Goal: Navigation & Orientation: Find specific page/section

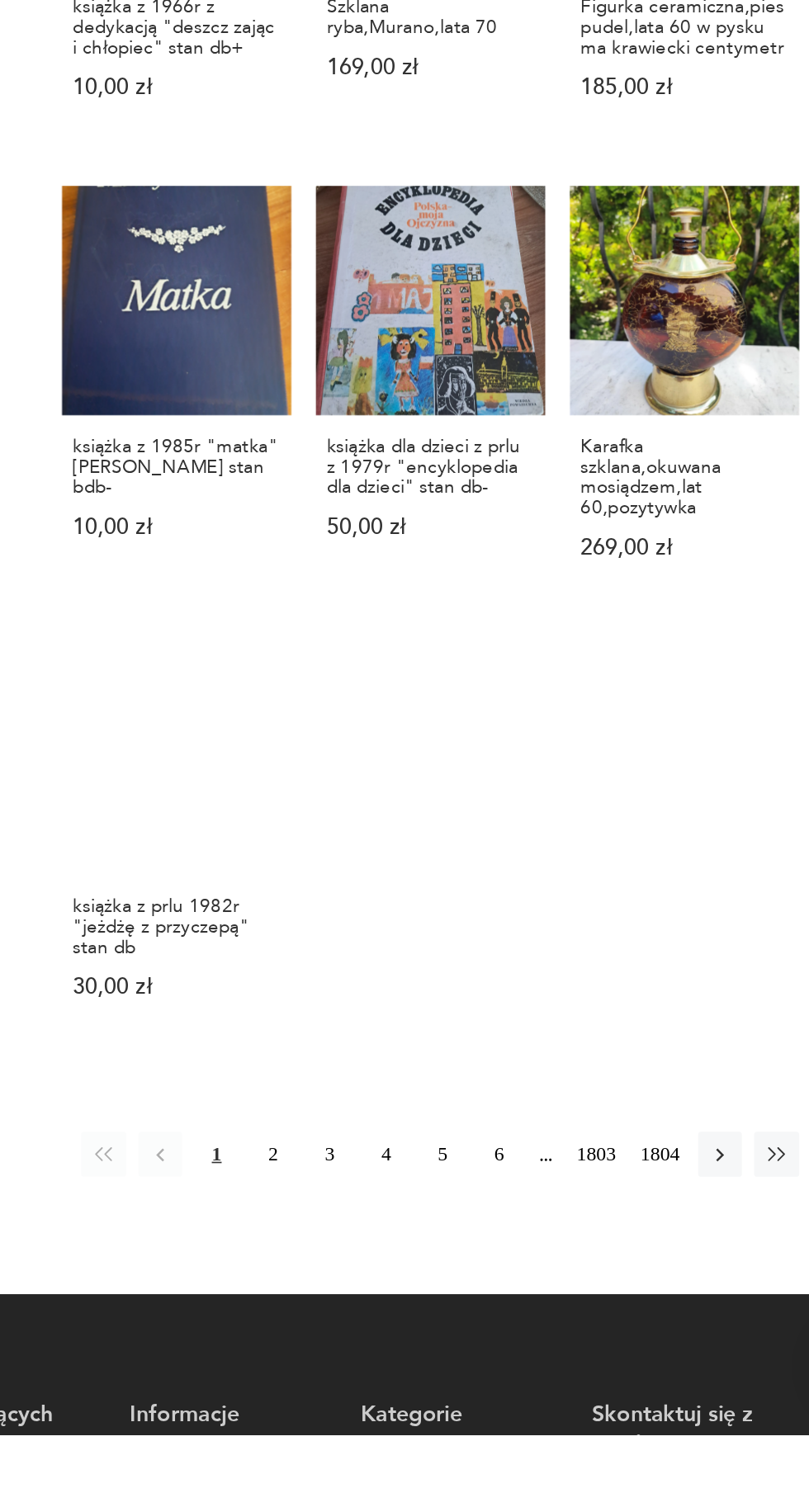
scroll to position [845, 0]
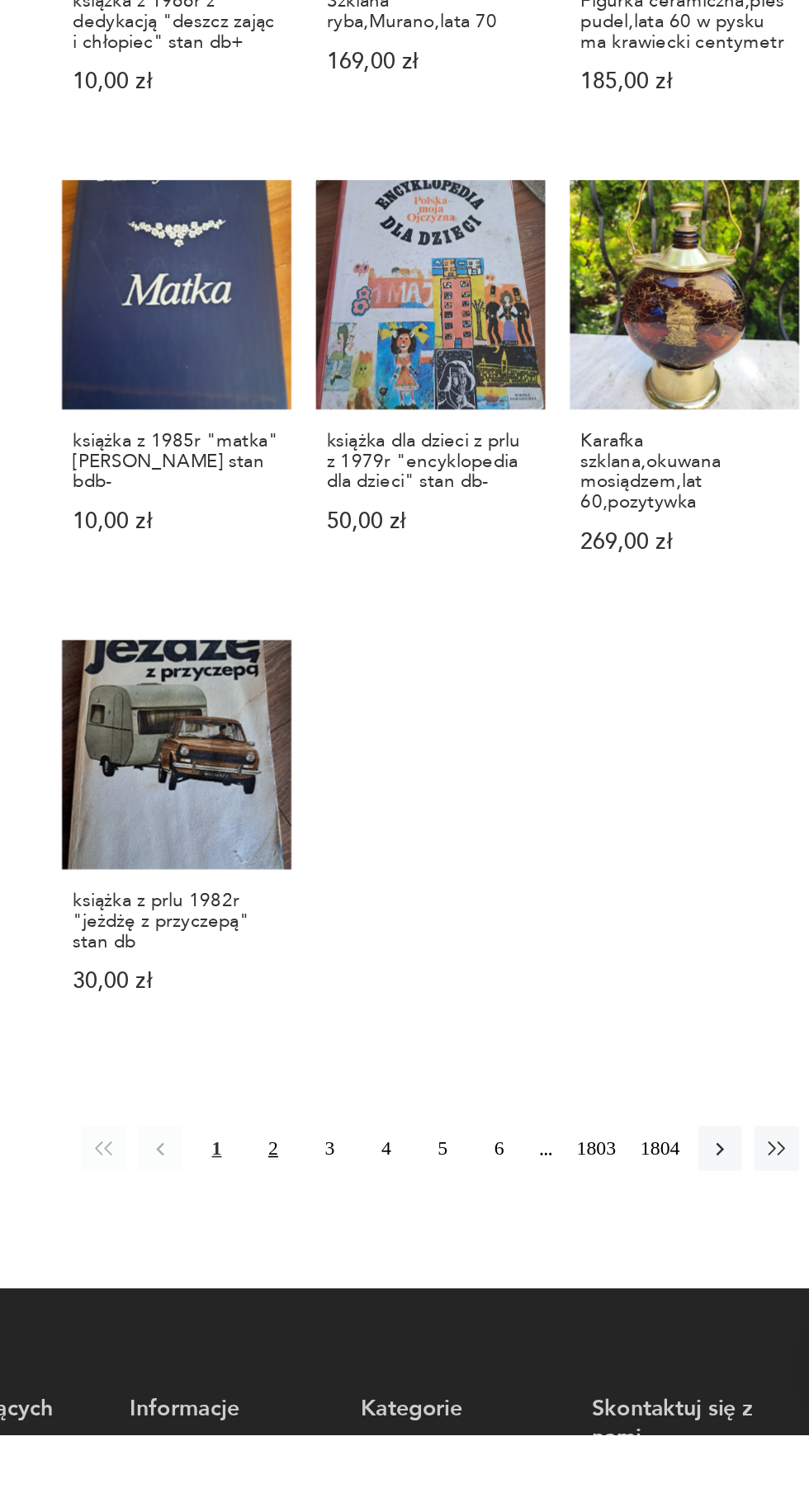
click at [411, 1326] on button "2" at bounding box center [418, 1338] width 27 height 27
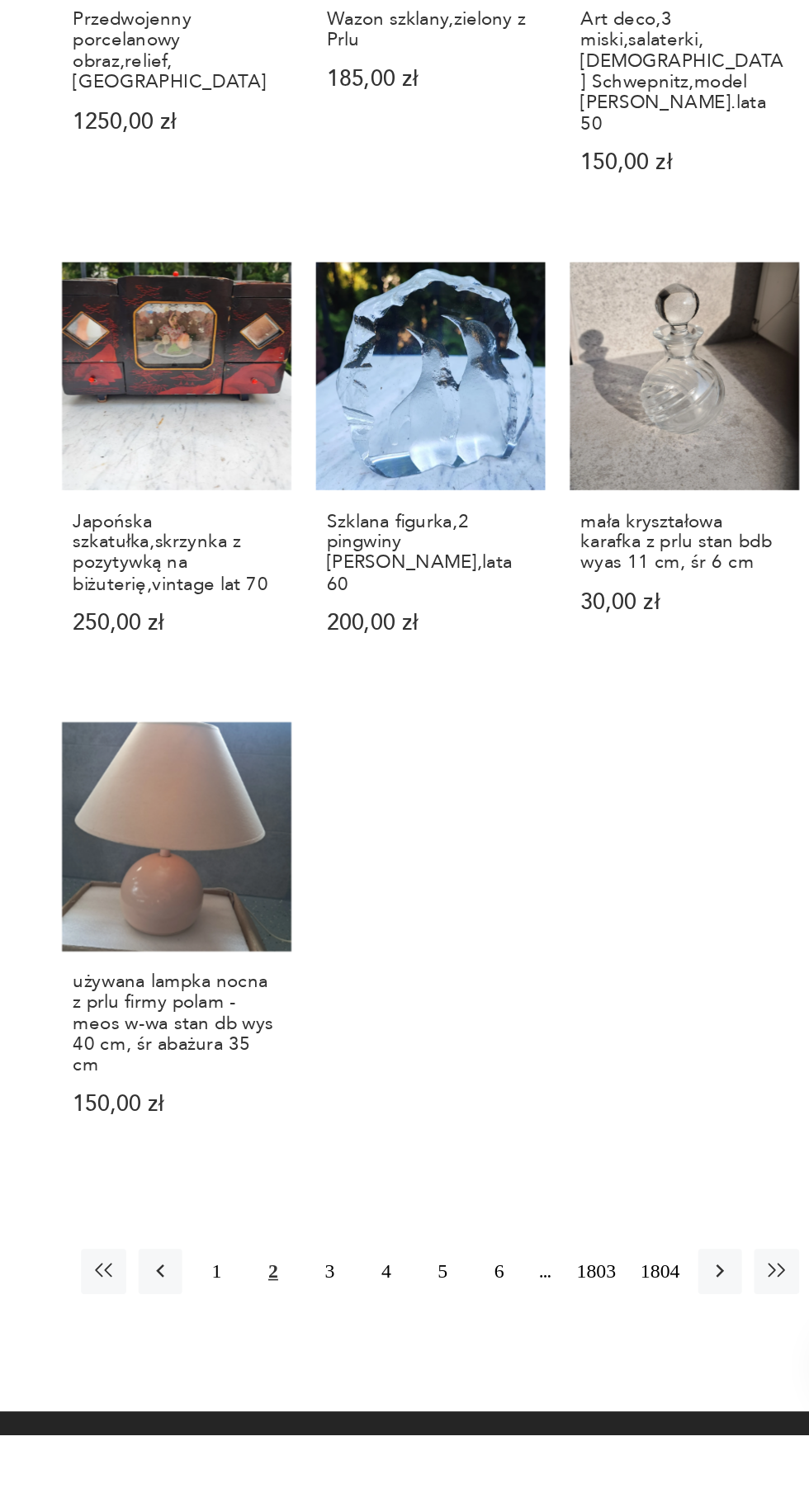
scroll to position [845, 0]
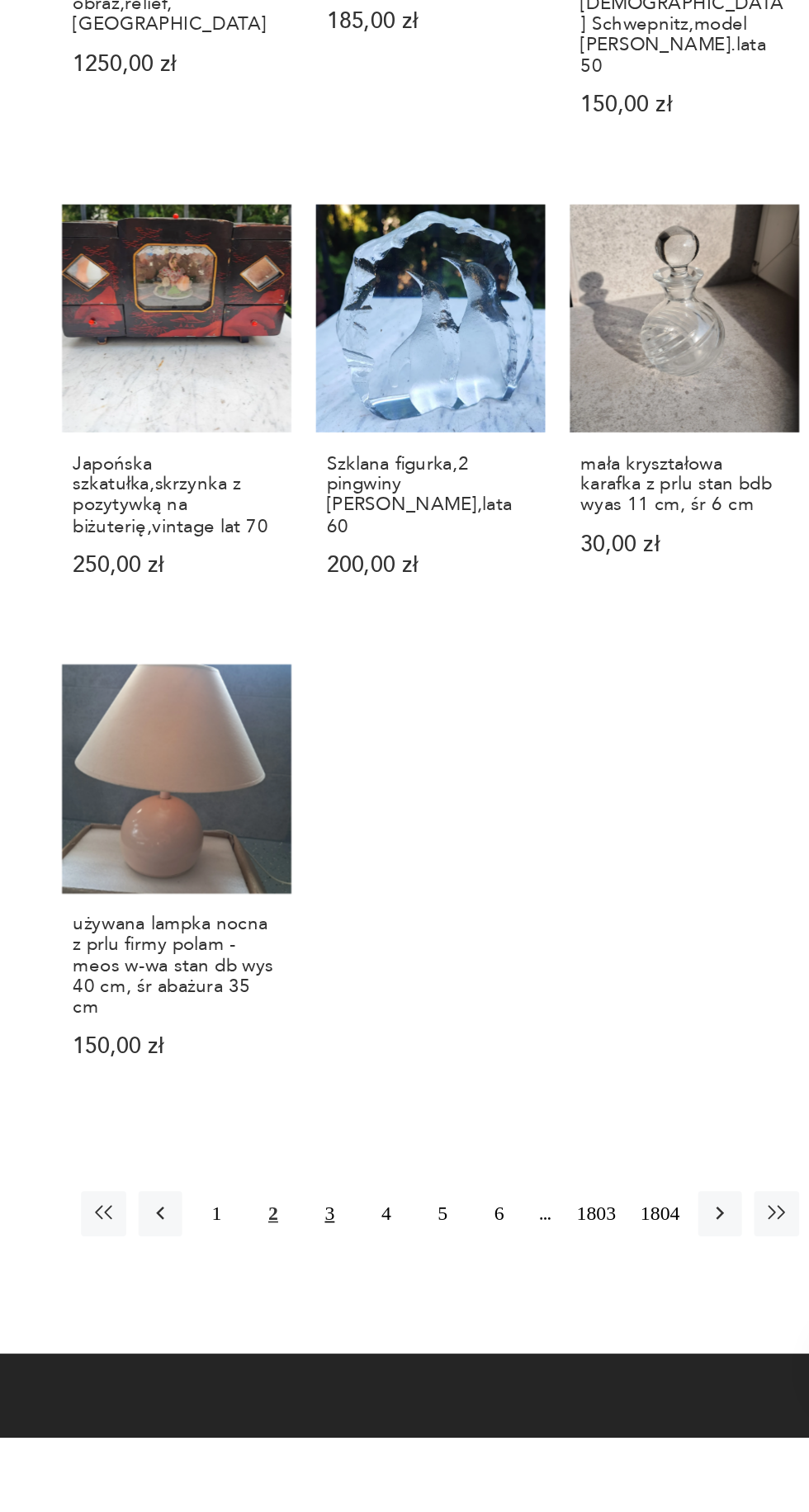
click at [446, 1363] on button "3" at bounding box center [452, 1376] width 27 height 27
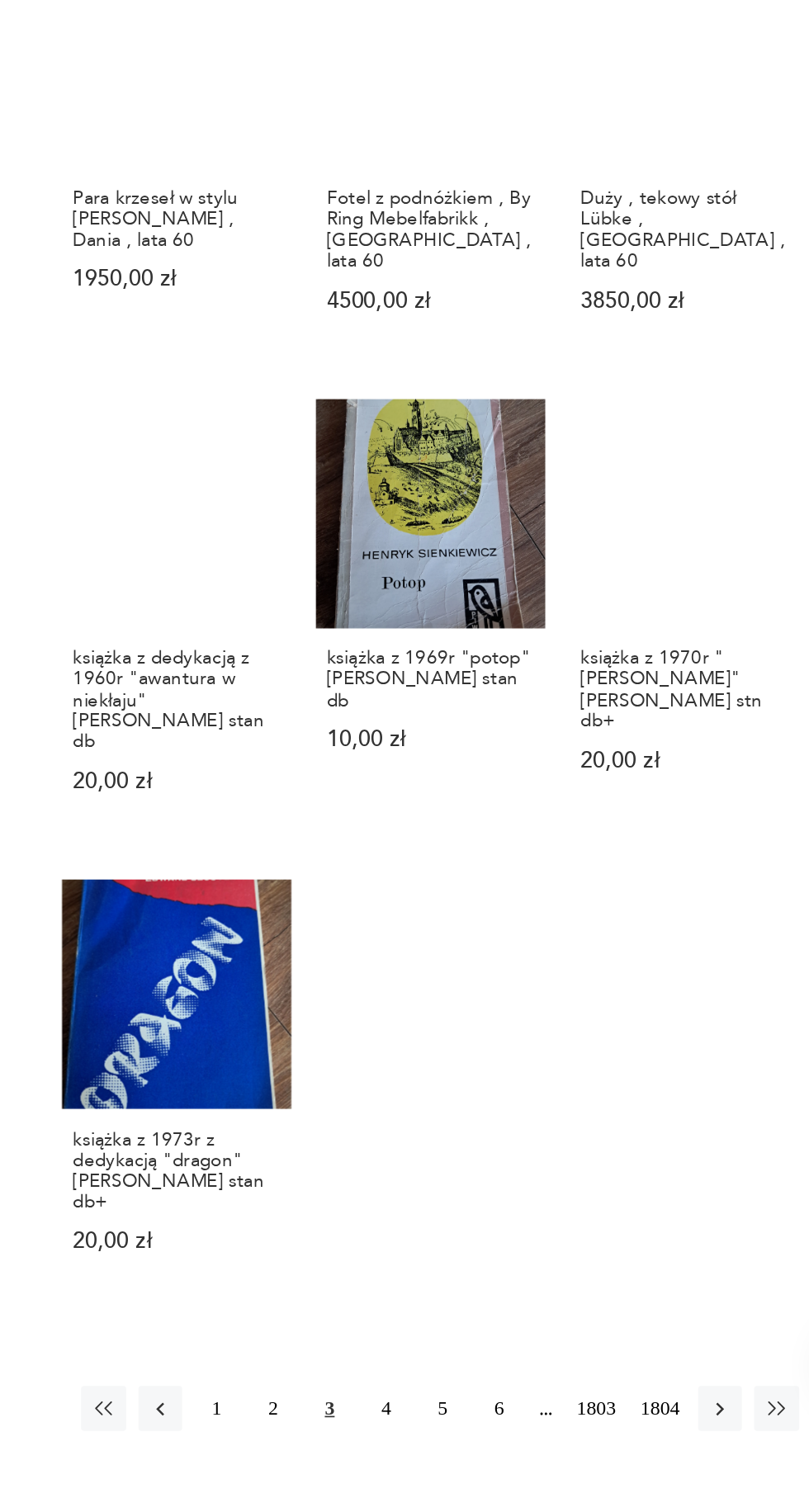
scroll to position [770, 0]
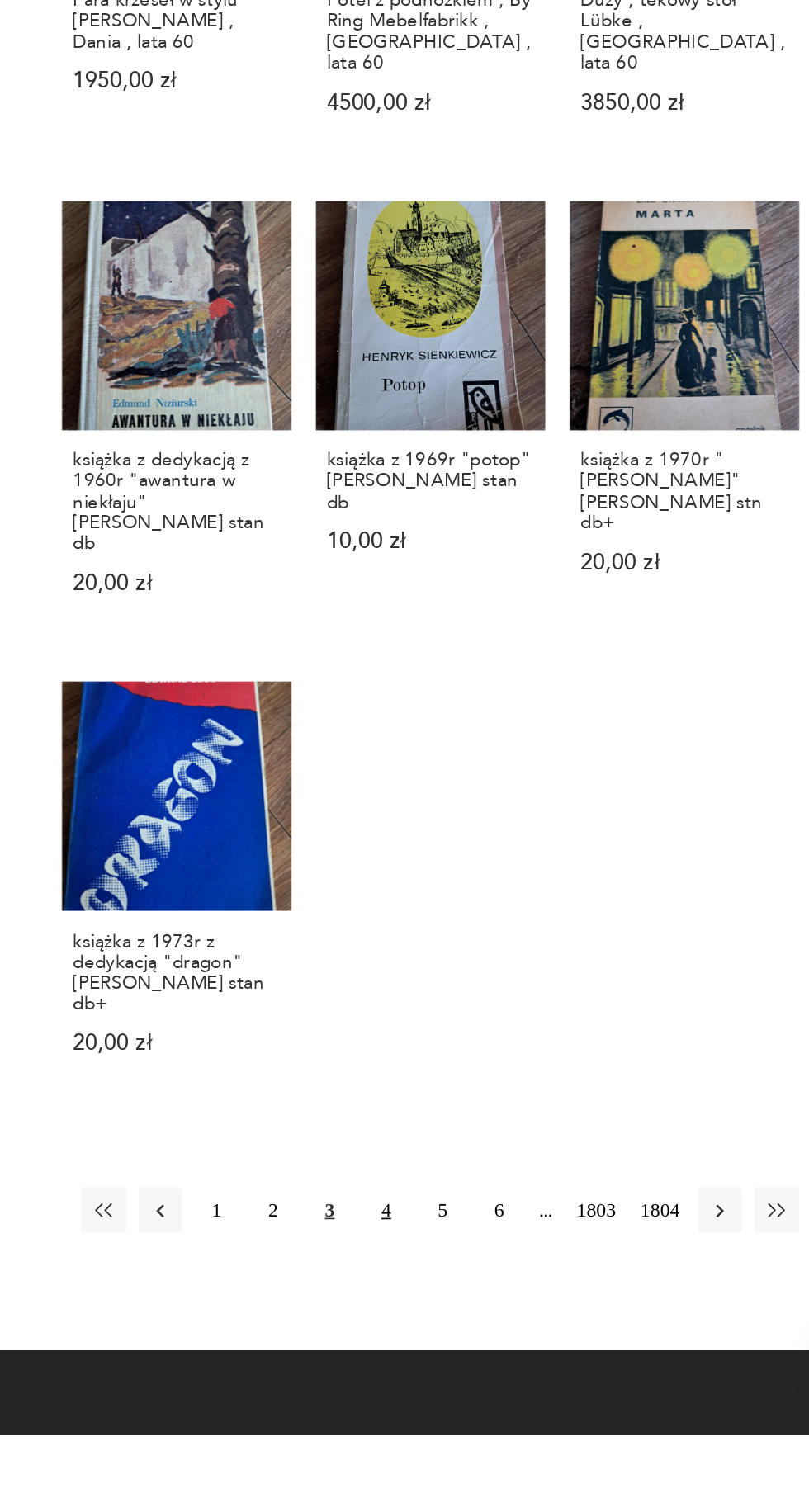
click at [484, 1362] on button "4" at bounding box center [485, 1375] width 27 height 27
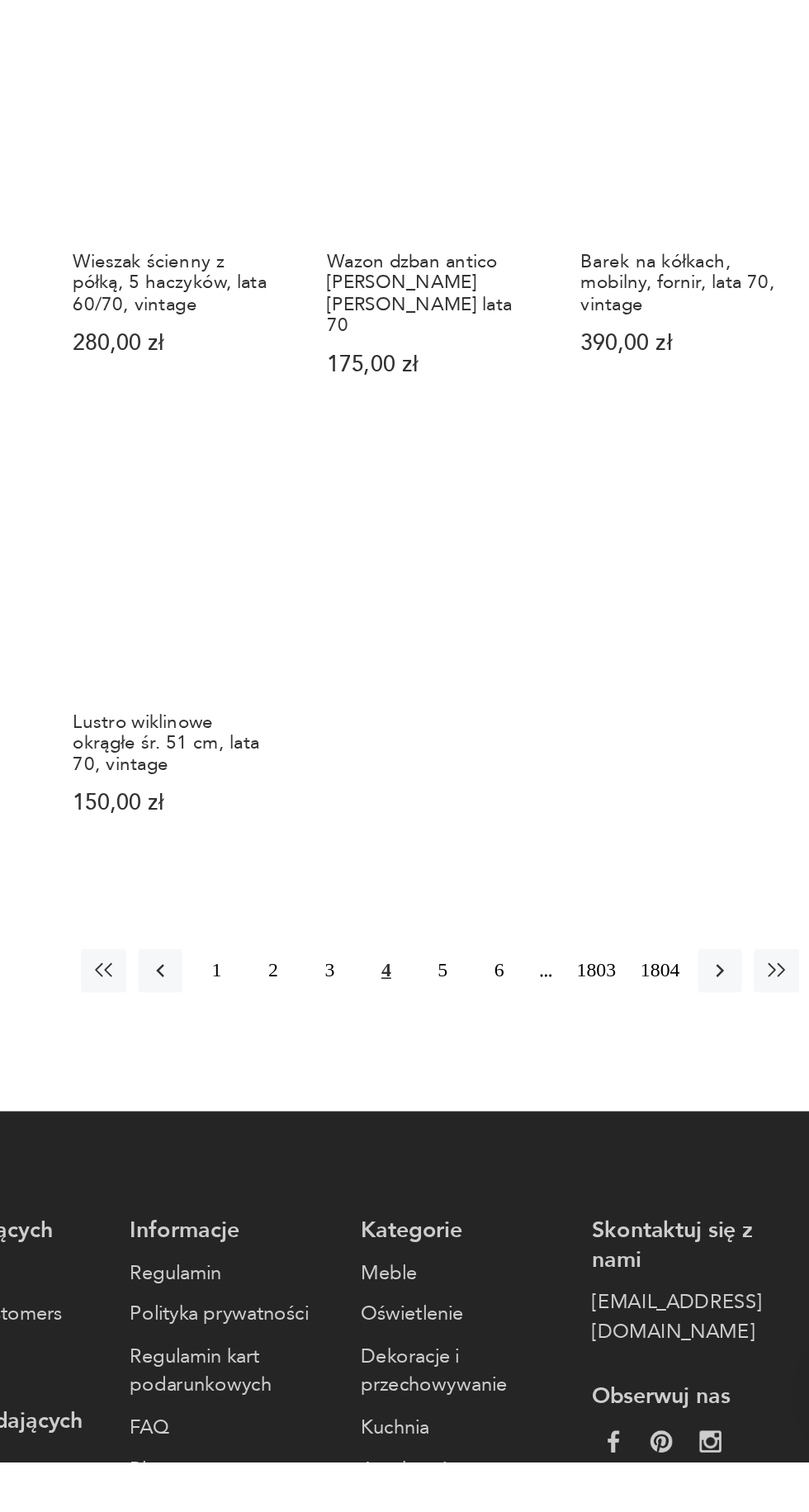
scroll to position [949, 0]
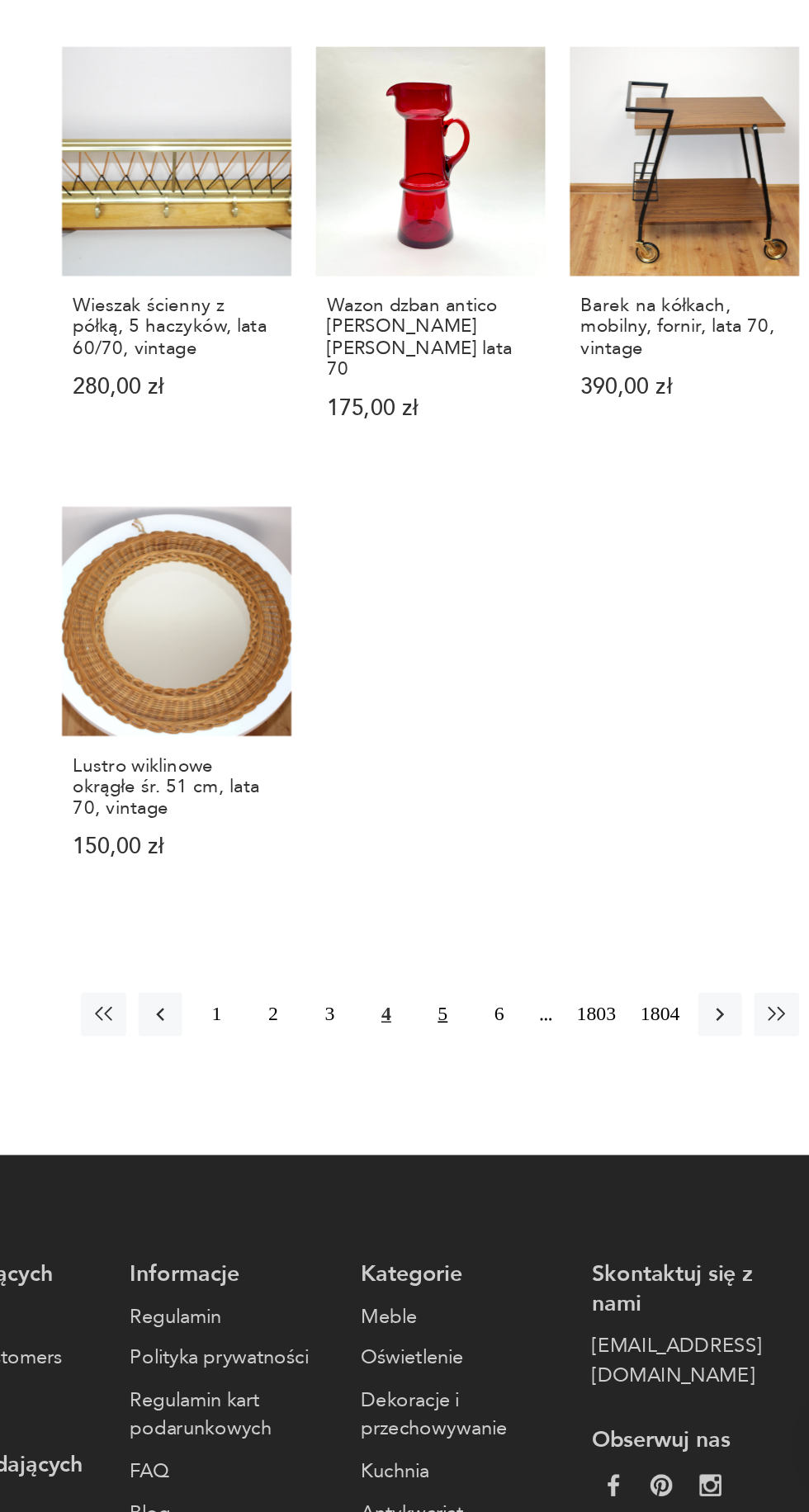
click at [514, 1196] on button "5" at bounding box center [521, 1209] width 27 height 27
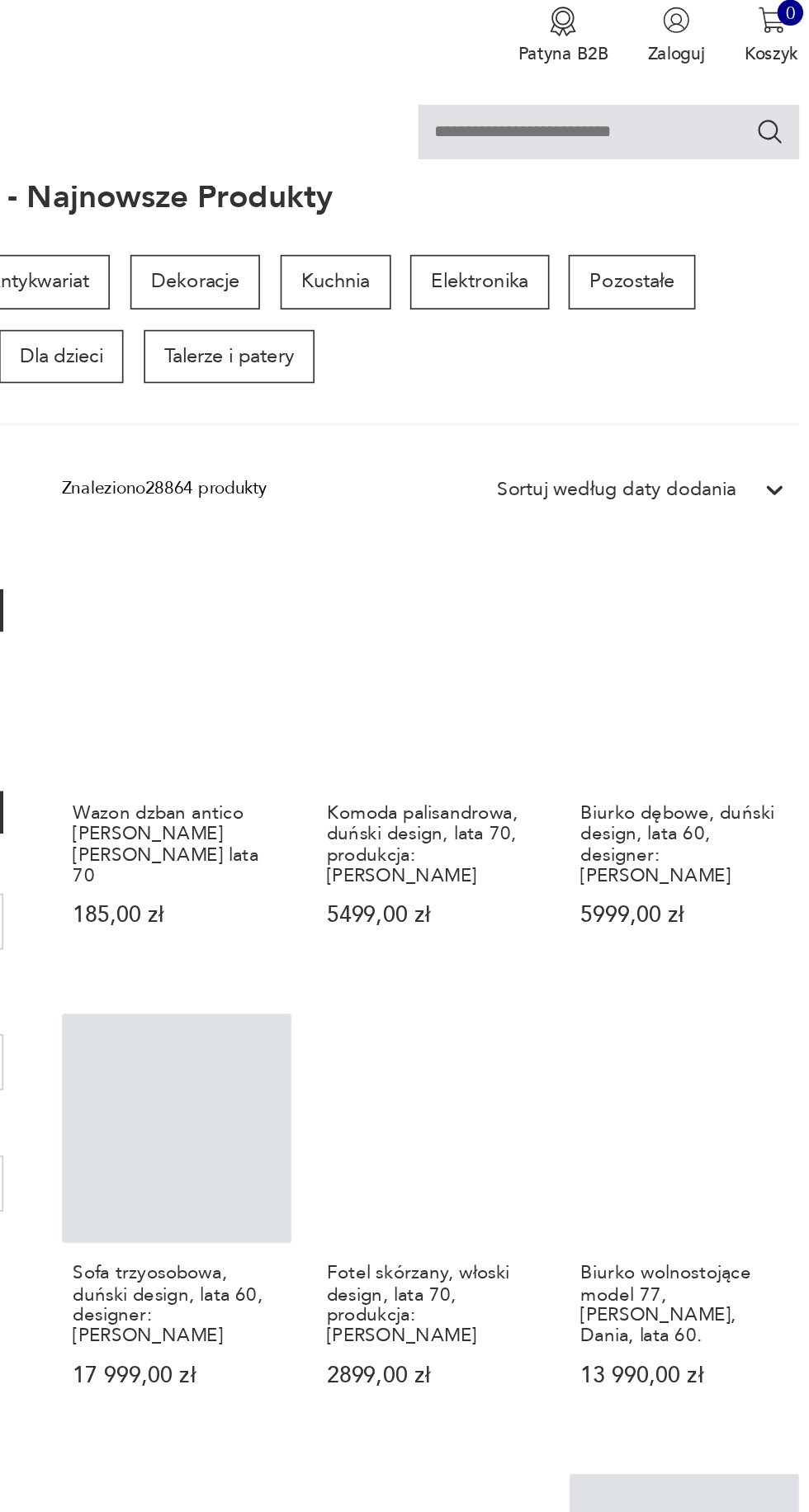
scroll to position [49, 0]
